Goal: Obtain resource: Download file/media

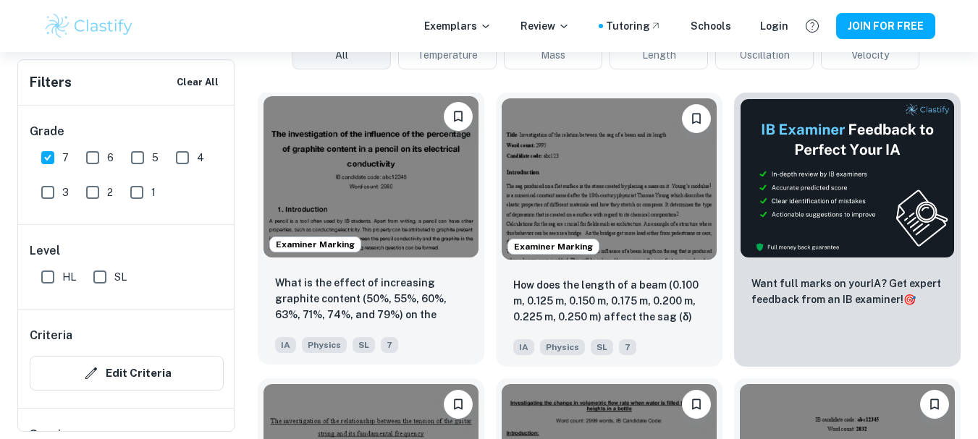
scroll to position [439, 0]
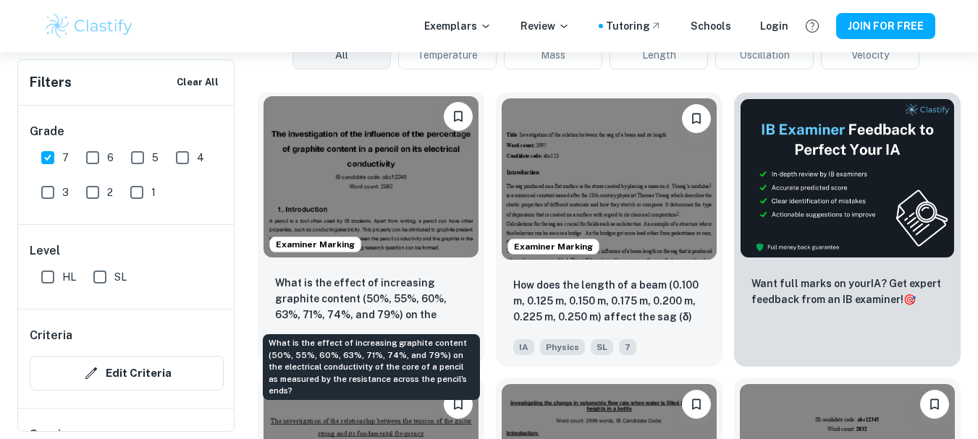
click at [355, 301] on p "What is the effect of increasing graphite content (50%, 55%, 60%, 63%, 71%, 74%…" at bounding box center [371, 299] width 192 height 49
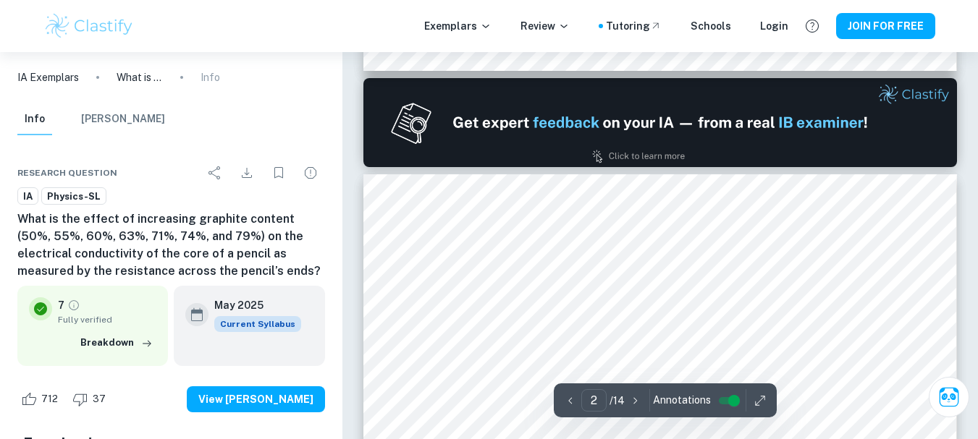
scroll to position [835, 0]
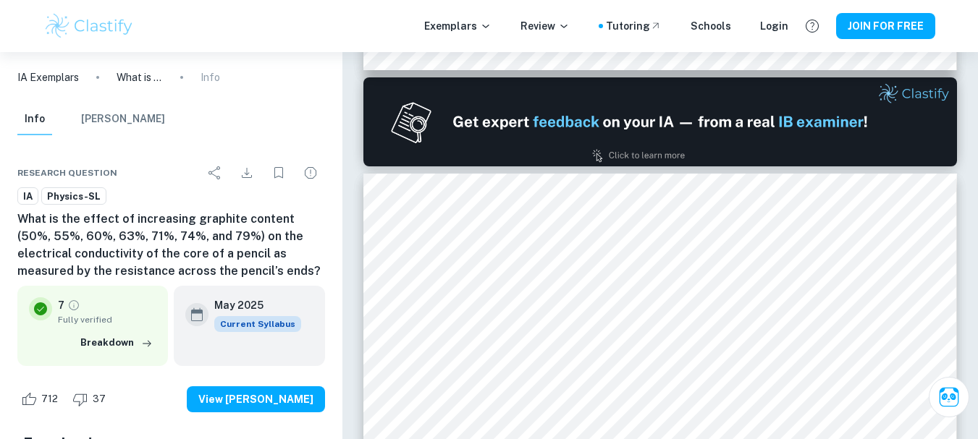
click at [303, 71] on div "IA Exemplars What is the effect of increasing graphite content (50%, 55%, 60%, …" at bounding box center [171, 77] width 342 height 51
click at [236, 122] on div "Info [PERSON_NAME]" at bounding box center [171, 123] width 331 height 38
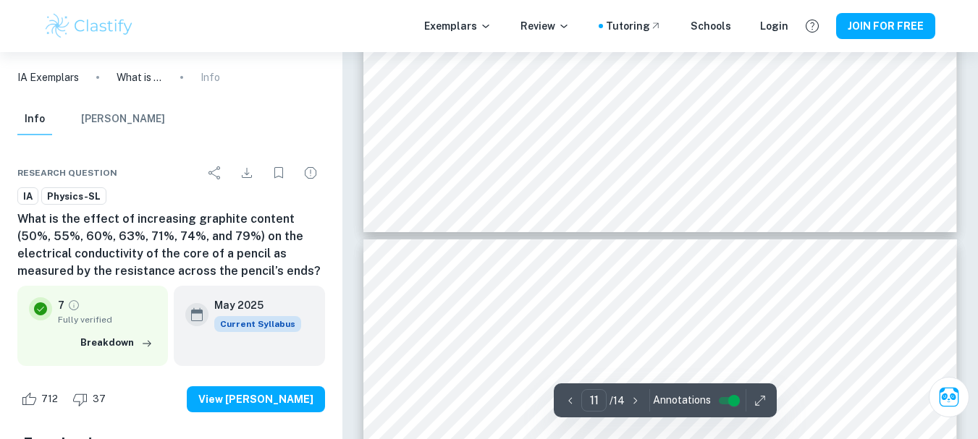
type input "12"
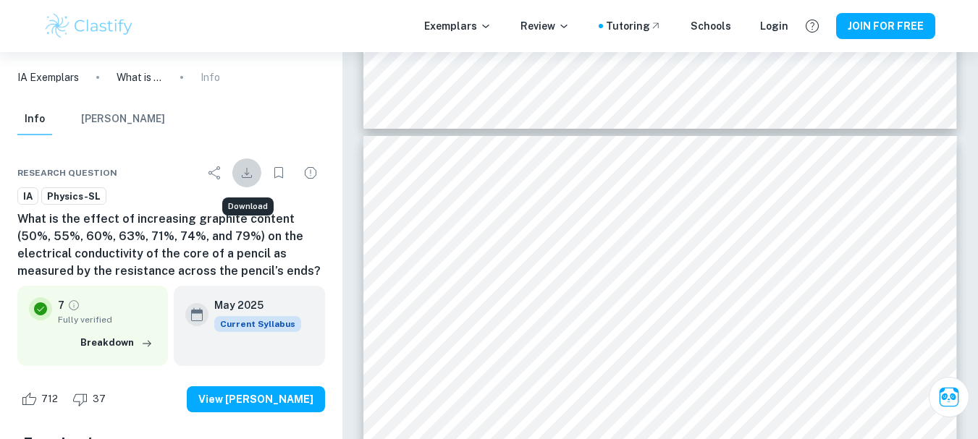
click at [240, 175] on icon "Download" at bounding box center [246, 172] width 17 height 17
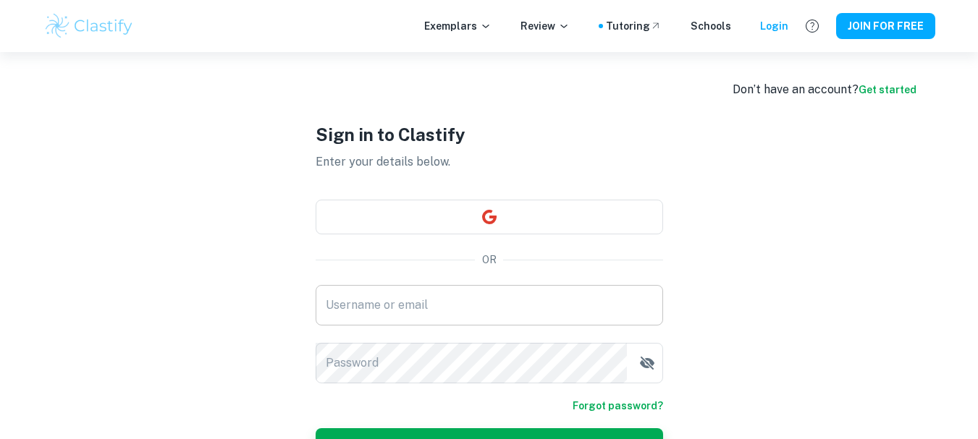
scroll to position [93, 0]
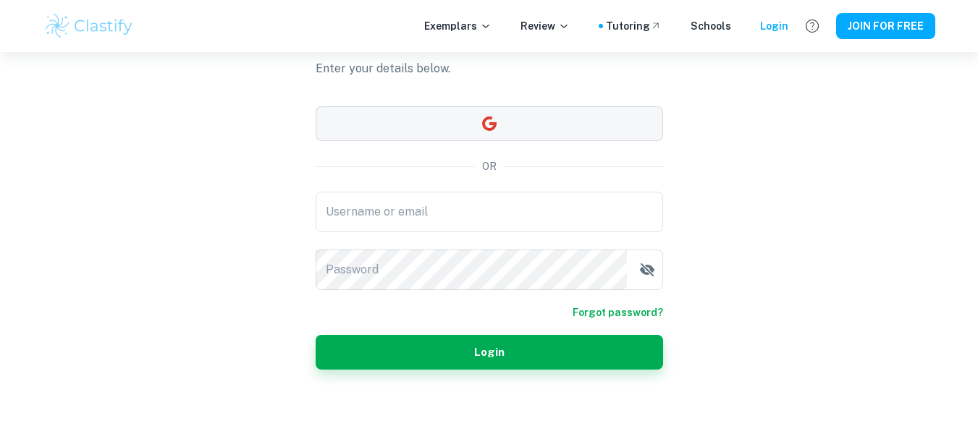
click at [503, 132] on button "button" at bounding box center [489, 123] width 347 height 35
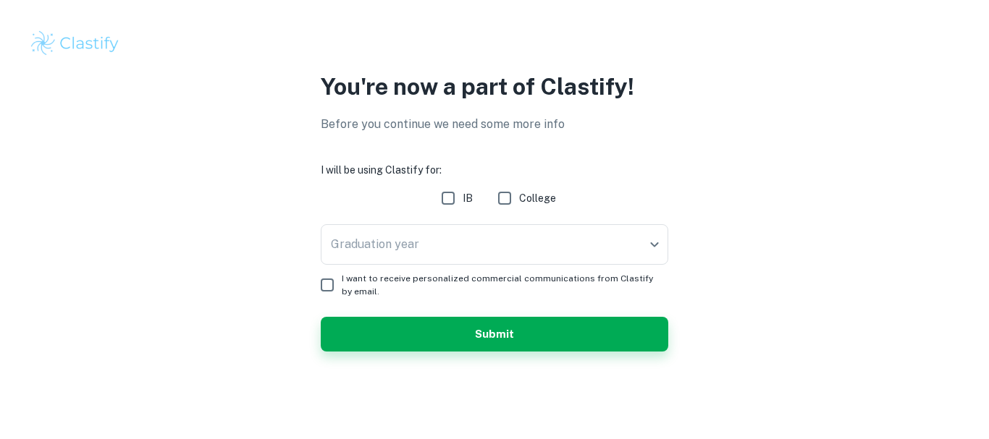
click at [467, 192] on span "IB" at bounding box center [468, 198] width 10 height 16
click at [463, 192] on input "IB" at bounding box center [448, 198] width 29 height 29
checkbox input "true"
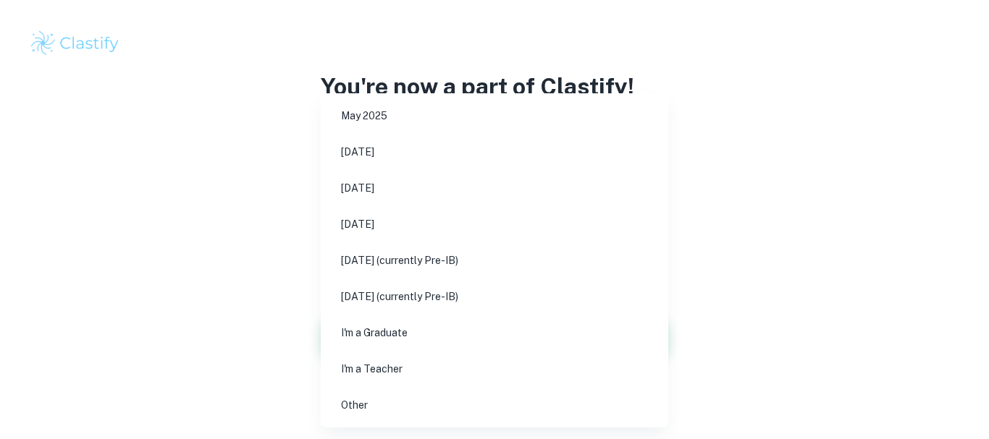
click at [448, 243] on body "We value your privacy We use cookies to enhance your browsing experience, serve…" at bounding box center [494, 219] width 989 height 439
drag, startPoint x: 417, startPoint y: 148, endPoint x: 406, endPoint y: 206, distance: 59.6
click at [406, 206] on ul "May 2025 November 2025 May 2026 November 2026 May 2027 (currently Pre-IB) Novem…" at bounding box center [494, 260] width 347 height 334
click at [405, 182] on li "May 2026" at bounding box center [494, 188] width 336 height 33
type input "M26"
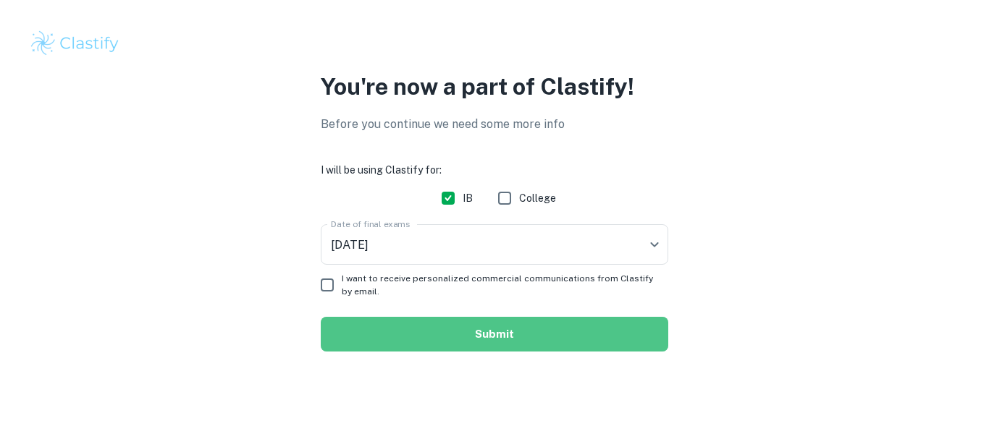
click at [400, 348] on button "Submit" at bounding box center [494, 334] width 347 height 35
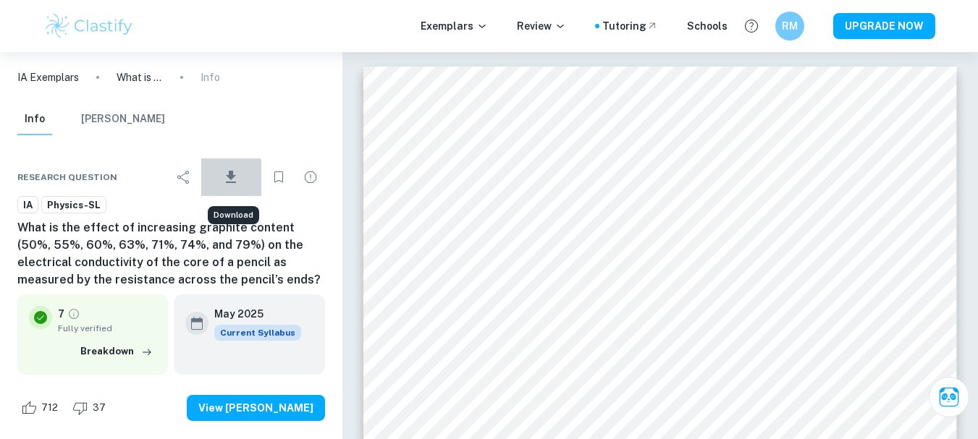
click at [229, 181] on icon "Download" at bounding box center [230, 177] width 17 height 17
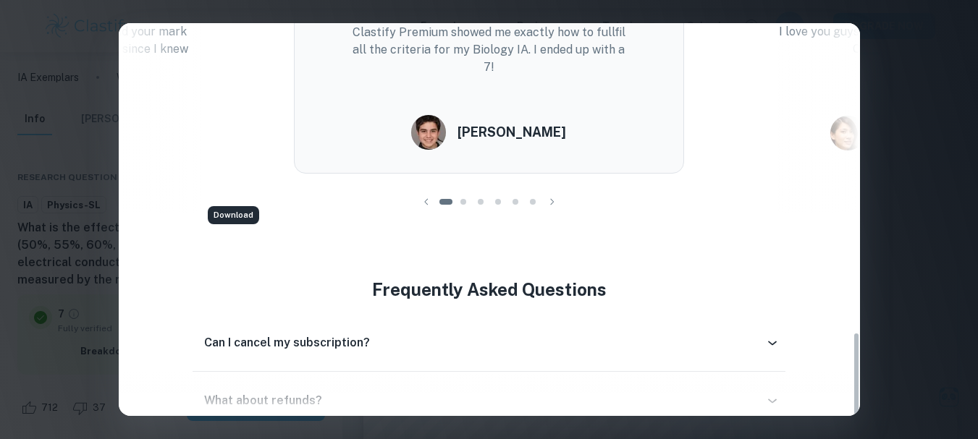
scroll to position [1432, 0]
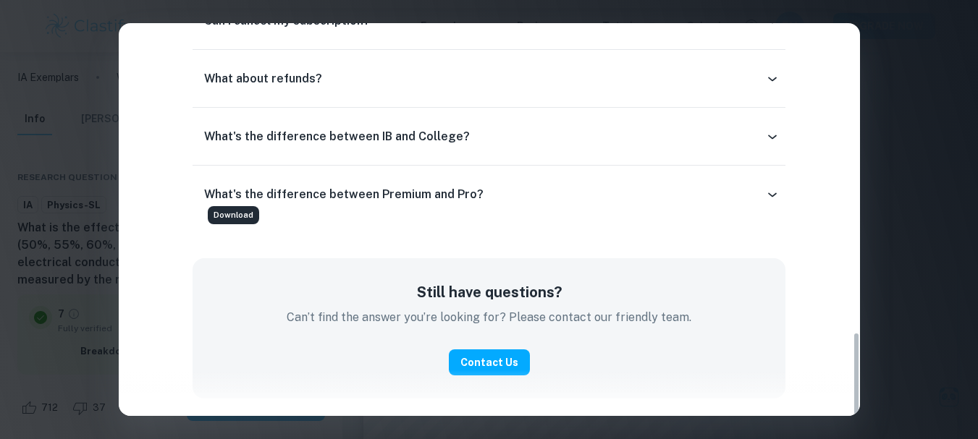
click at [903, 57] on div "Easily Ace Your IB Coursework & Crush College Essays. Get Clastify Premium Get …" at bounding box center [489, 219] width 978 height 439
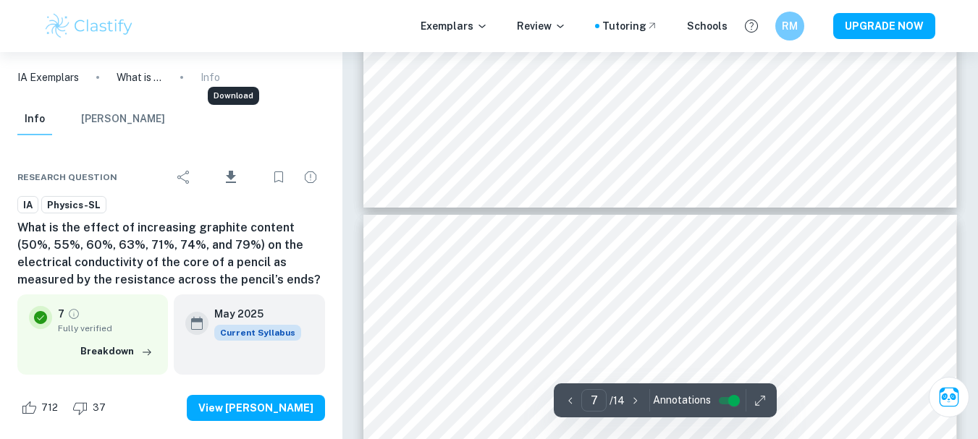
type input "8"
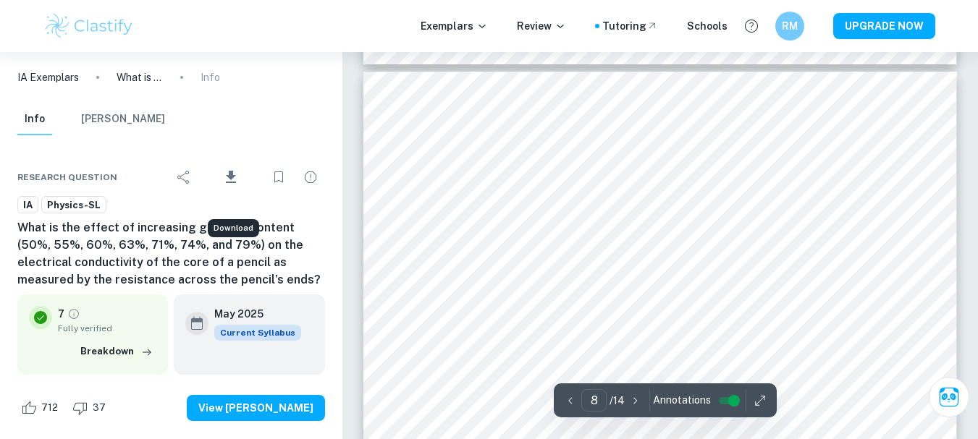
scroll to position [6123, 0]
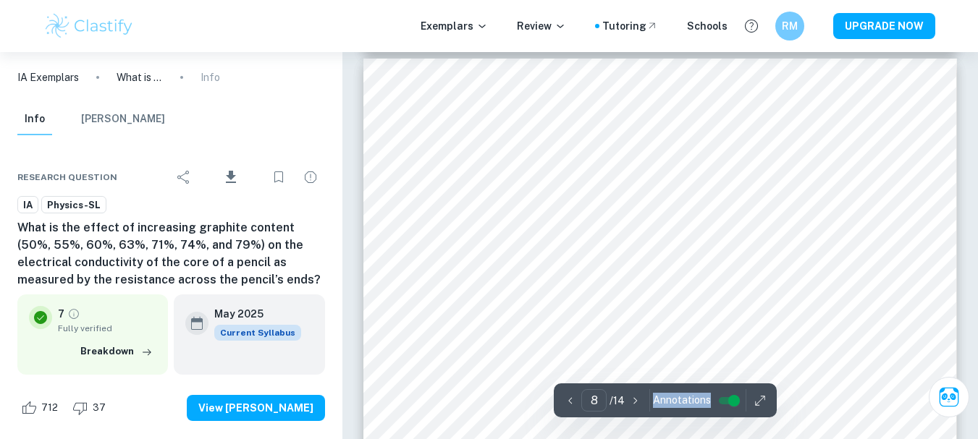
click at [748, 399] on div "8 ​ / 14 Annotations" at bounding box center [665, 401] width 223 height 34
click at [753, 399] on icon "button" at bounding box center [760, 401] width 14 height 14
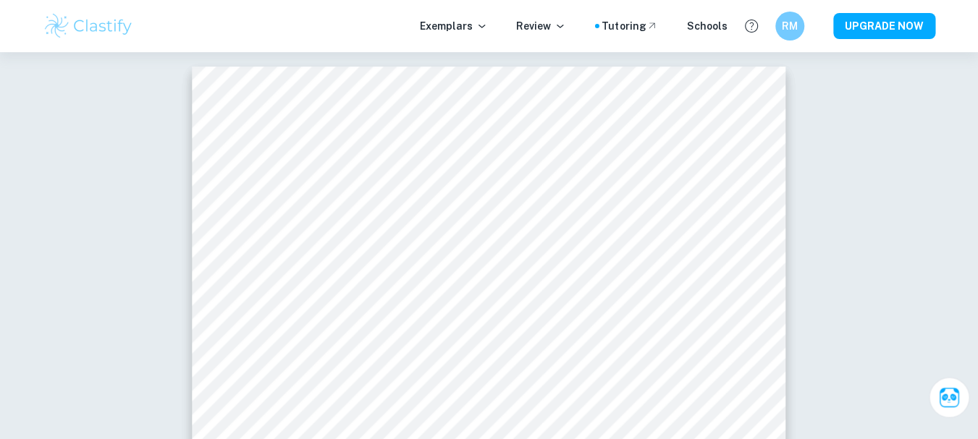
scroll to position [0, 0]
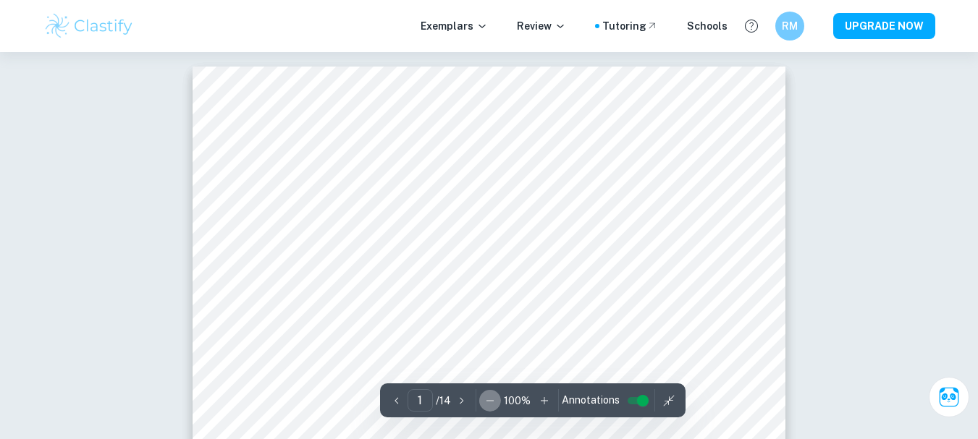
click at [487, 395] on icon "button" at bounding box center [490, 401] width 14 height 14
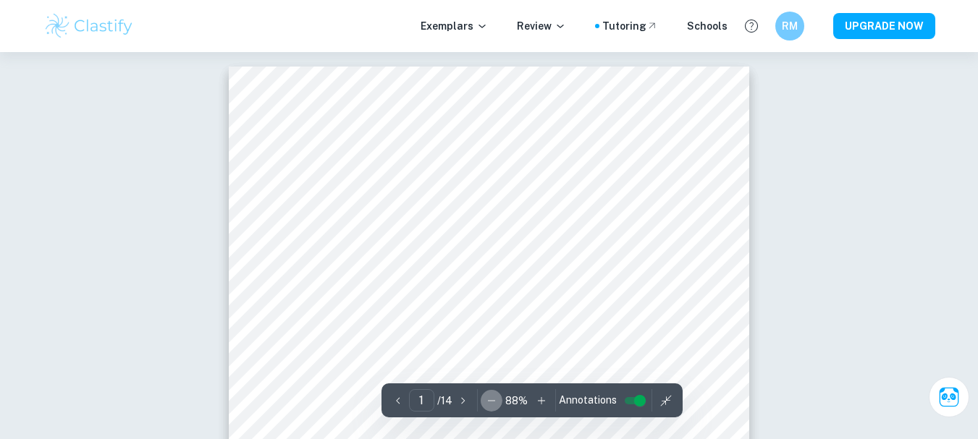
click at [481, 403] on button "button" at bounding box center [492, 401] width 22 height 22
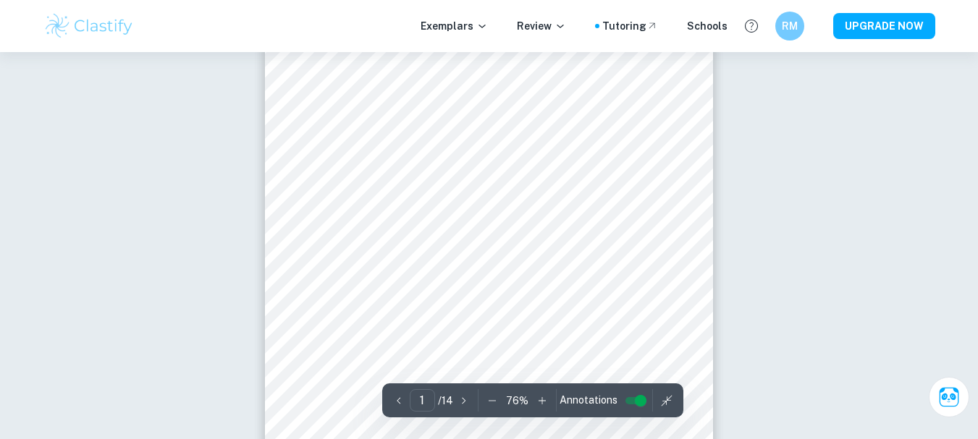
scroll to position [199, 0]
click at [485, 402] on icon "button" at bounding box center [492, 401] width 14 height 14
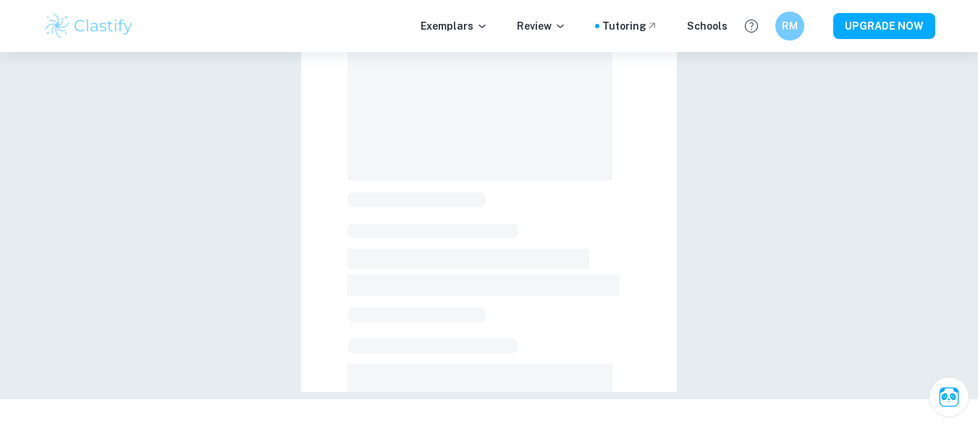
click at [485, 240] on html "We value your privacy We use cookies to enhance your browsing experience, serve…" at bounding box center [489, 20] width 978 height 439
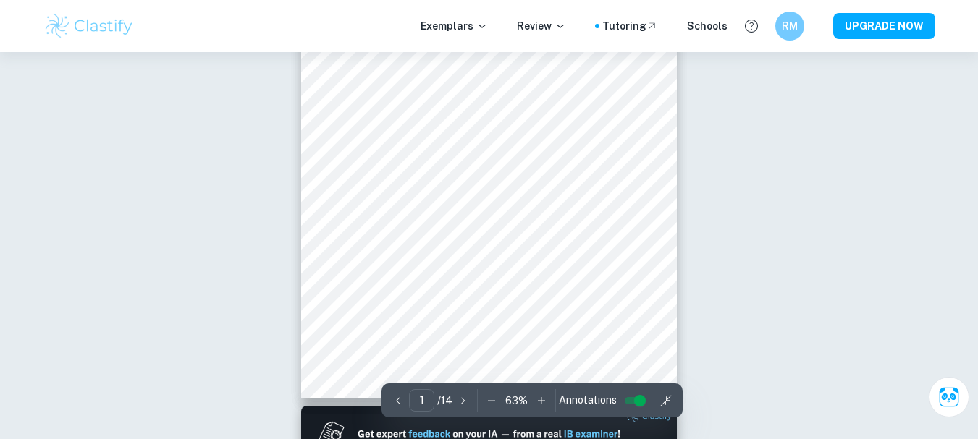
click at [485, 402] on icon "button" at bounding box center [491, 401] width 14 height 14
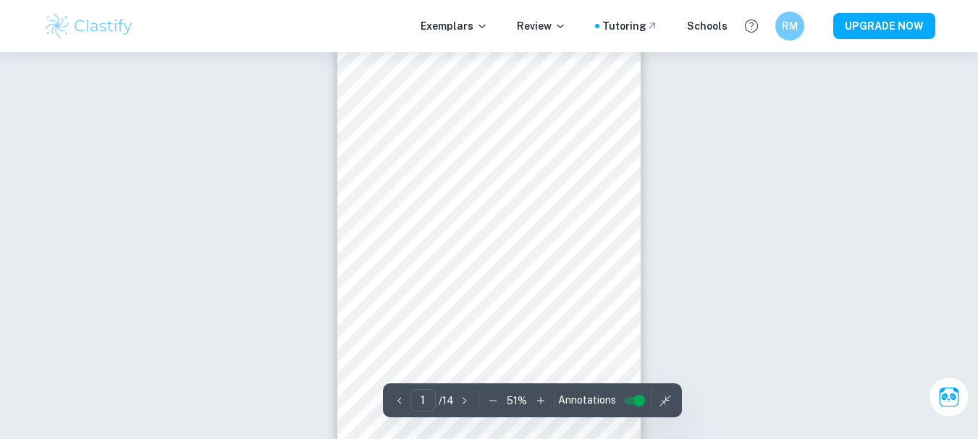
scroll to position [28, 0]
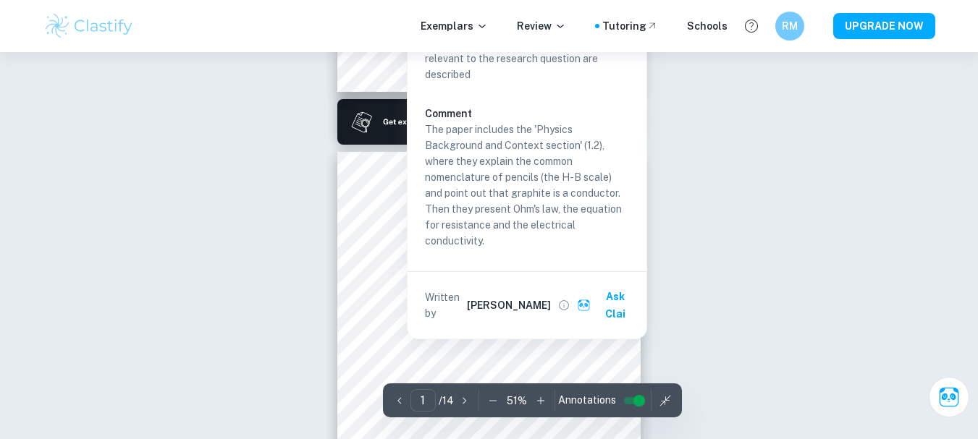
type input "2"
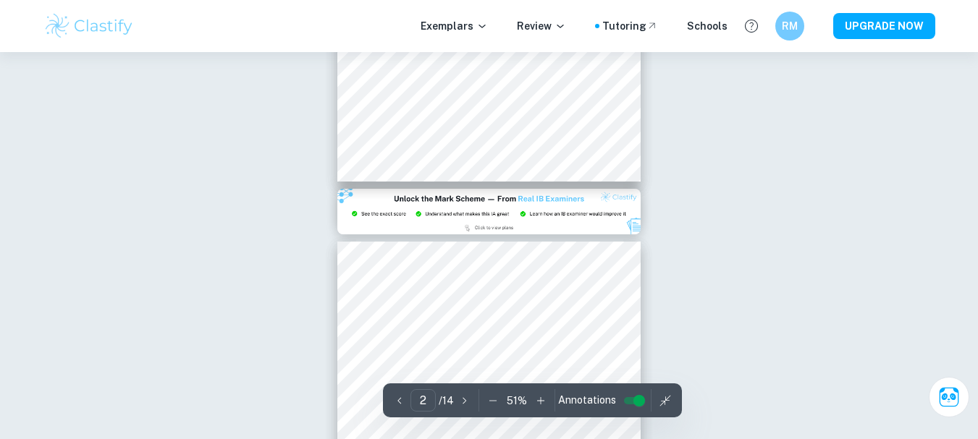
scroll to position [804, 0]
